Goal: Task Accomplishment & Management: Manage account settings

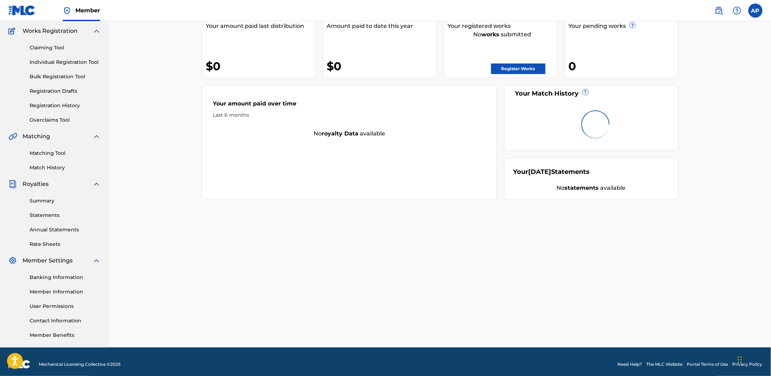
scroll to position [61, 0]
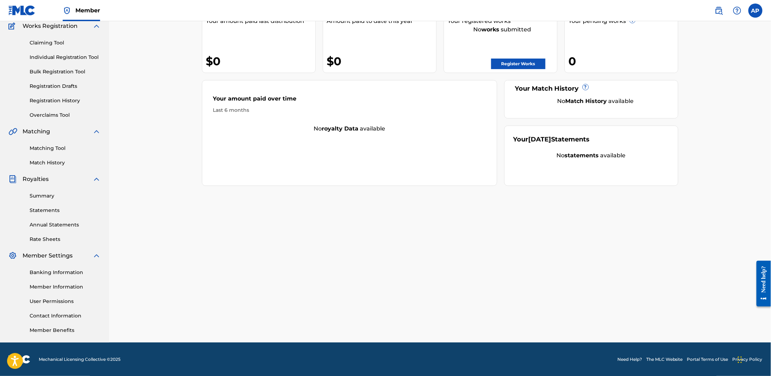
click at [89, 357] on span "Mechanical Licensing Collective © 2025" at bounding box center [80, 359] width 82 height 6
click at [68, 286] on link "Member Information" at bounding box center [65, 286] width 71 height 7
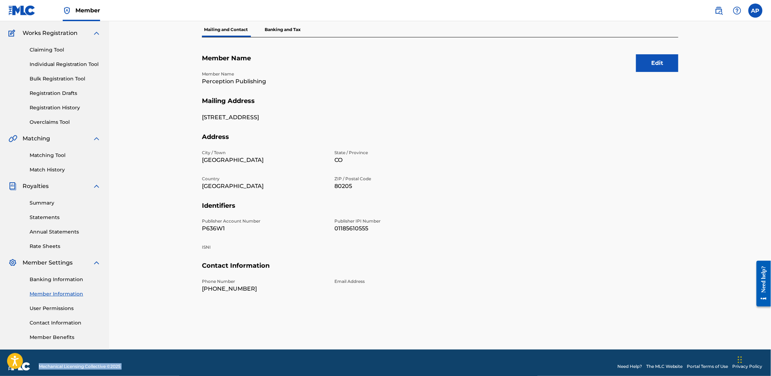
scroll to position [61, 0]
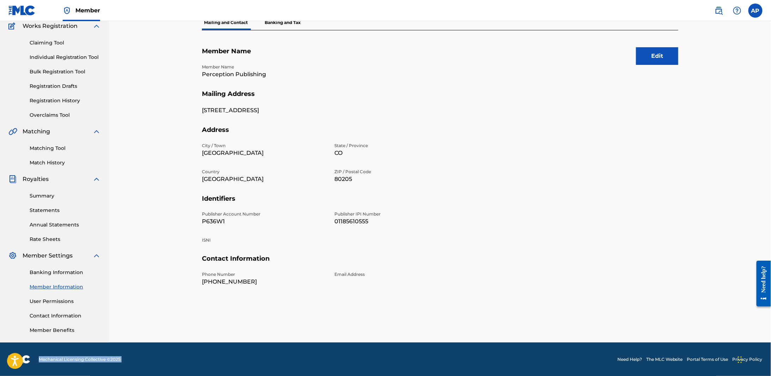
click at [51, 300] on link "User Permissions" at bounding box center [65, 301] width 71 height 7
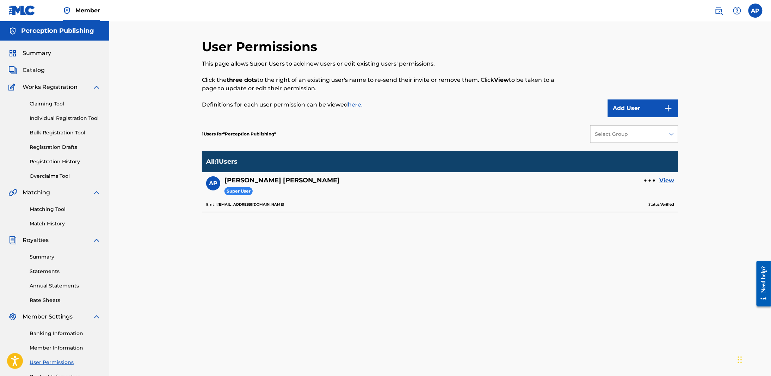
click at [647, 105] on button "Add User" at bounding box center [643, 108] width 71 height 18
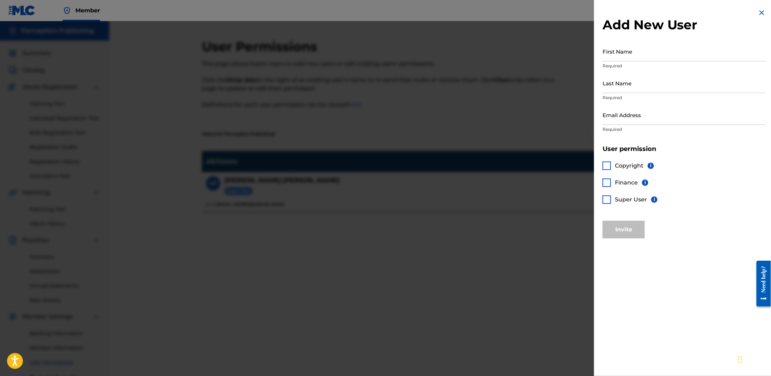
click at [759, 11] on img at bounding box center [762, 12] width 8 height 8
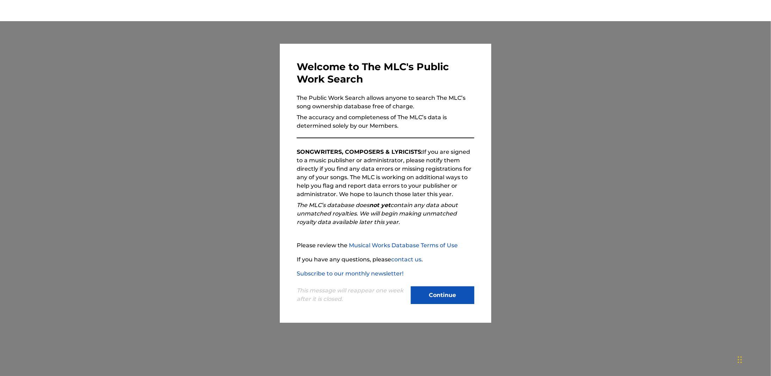
click at [432, 294] on button "Continue" at bounding box center [442, 295] width 63 height 18
